Goal: Task Accomplishment & Management: Manage account settings

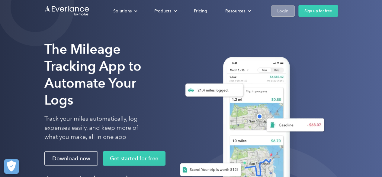
click at [286, 14] on div "Login" at bounding box center [282, 11] width 11 height 8
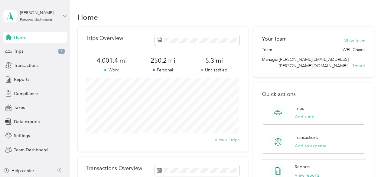
click at [64, 16] on icon at bounding box center [65, 16] width 4 height 4
click at [27, 48] on div "Team dashboard" at bounding box center [25, 50] width 32 height 6
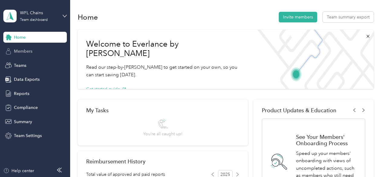
click at [27, 50] on span "Members" at bounding box center [23, 51] width 18 height 6
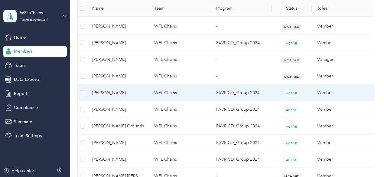
scroll to position [292, 0]
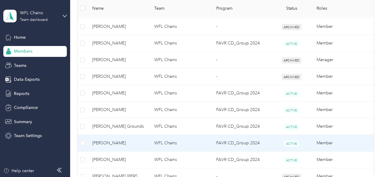
click at [110, 142] on span "[PERSON_NAME]" at bounding box center [118, 143] width 52 height 7
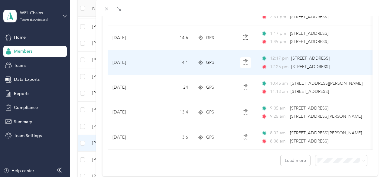
scroll to position [597, 0]
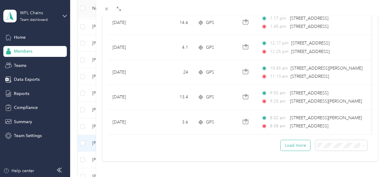
click at [289, 141] on button "Load more" at bounding box center [295, 145] width 30 height 11
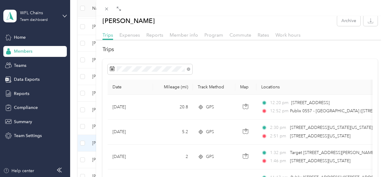
scroll to position [0, 0]
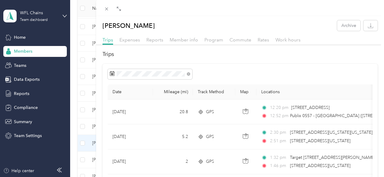
click at [253, 58] on h2 "Trips" at bounding box center [239, 54] width 275 height 8
